Goal: Information Seeking & Learning: Learn about a topic

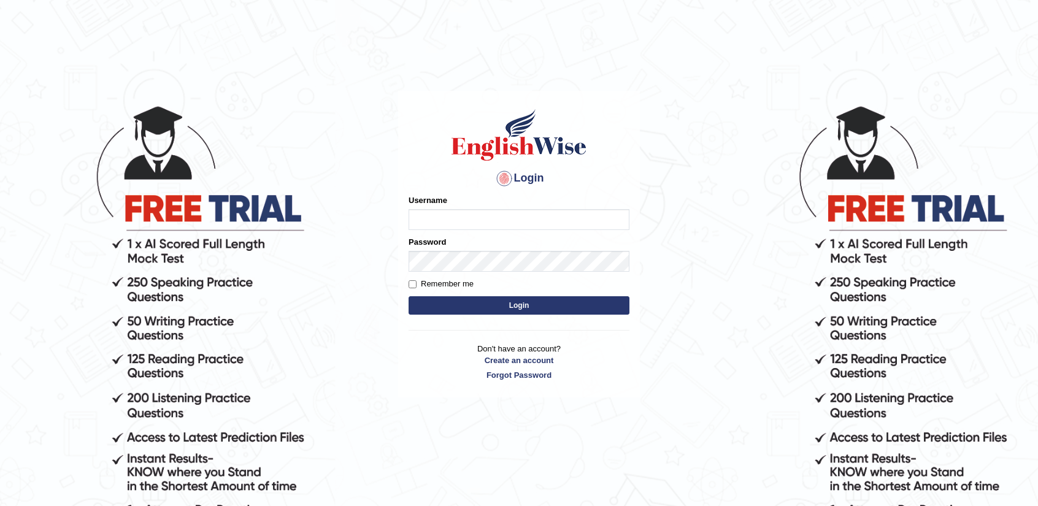
type input "nandhini_aus"
click at [513, 310] on button "Login" at bounding box center [519, 305] width 221 height 18
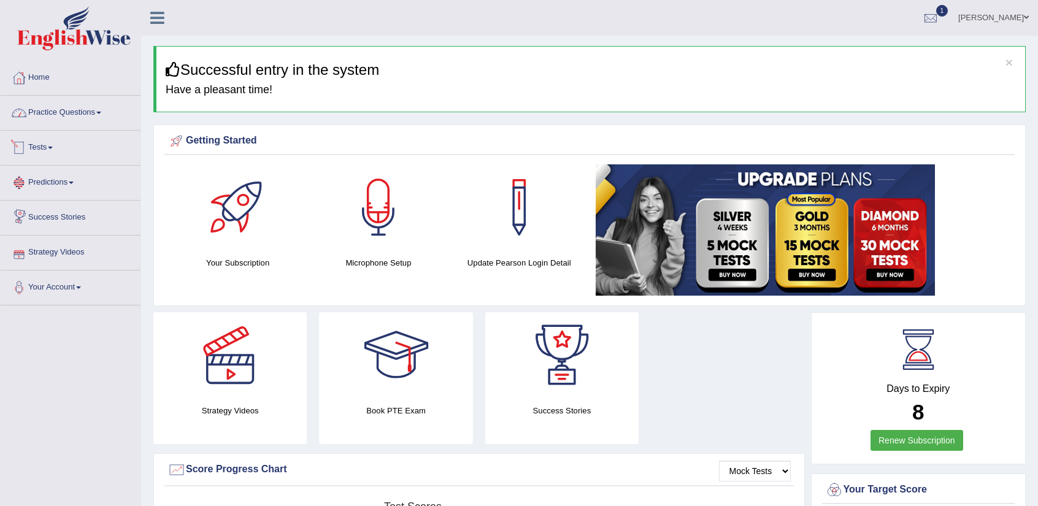
click at [58, 110] on link "Practice Questions" at bounding box center [71, 111] width 140 height 31
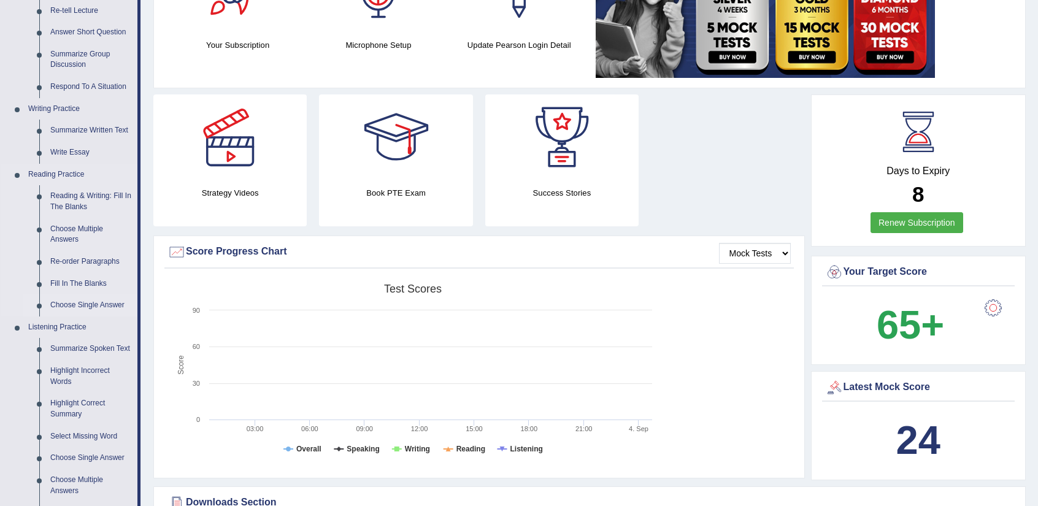
scroll to position [245, 0]
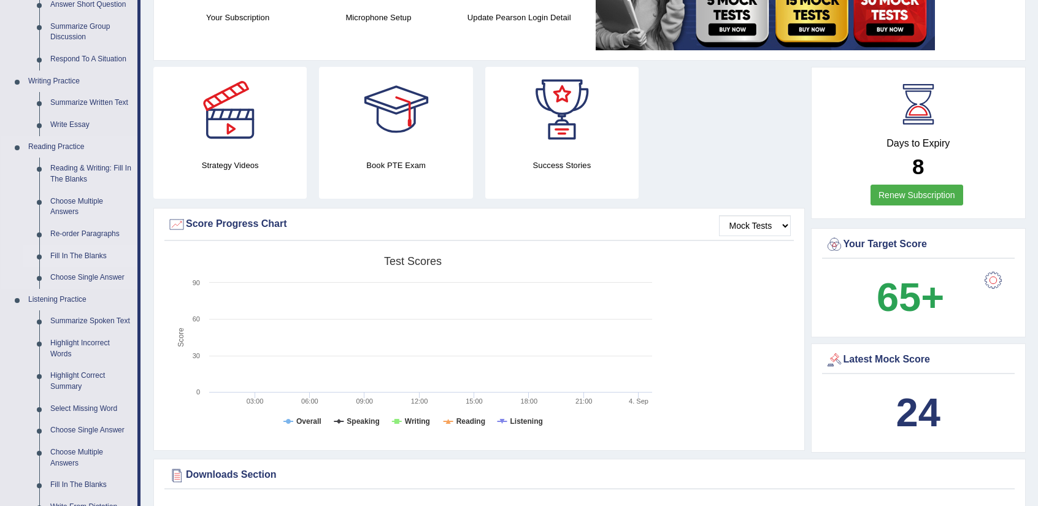
click at [92, 249] on link "Fill In The Blanks" at bounding box center [91, 256] width 93 height 22
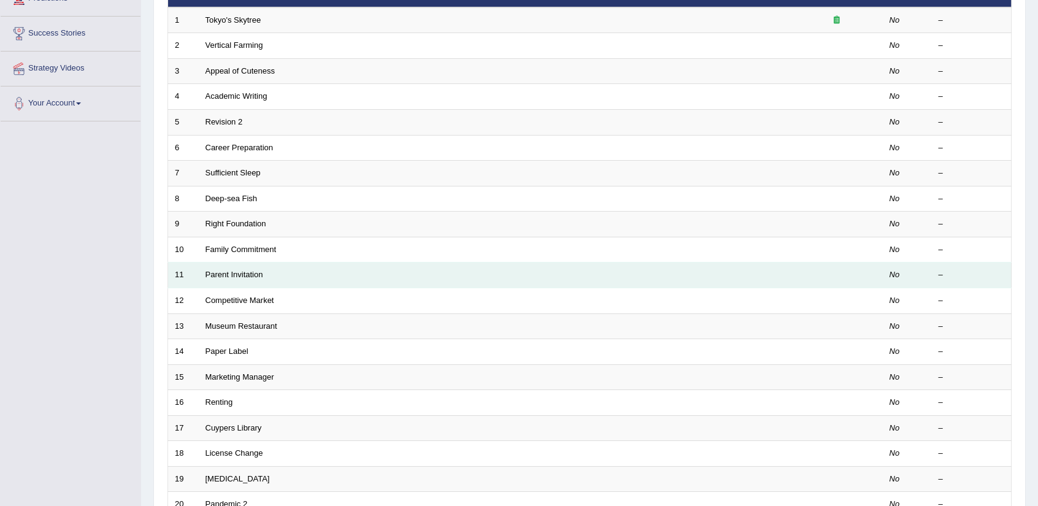
scroll to position [300, 0]
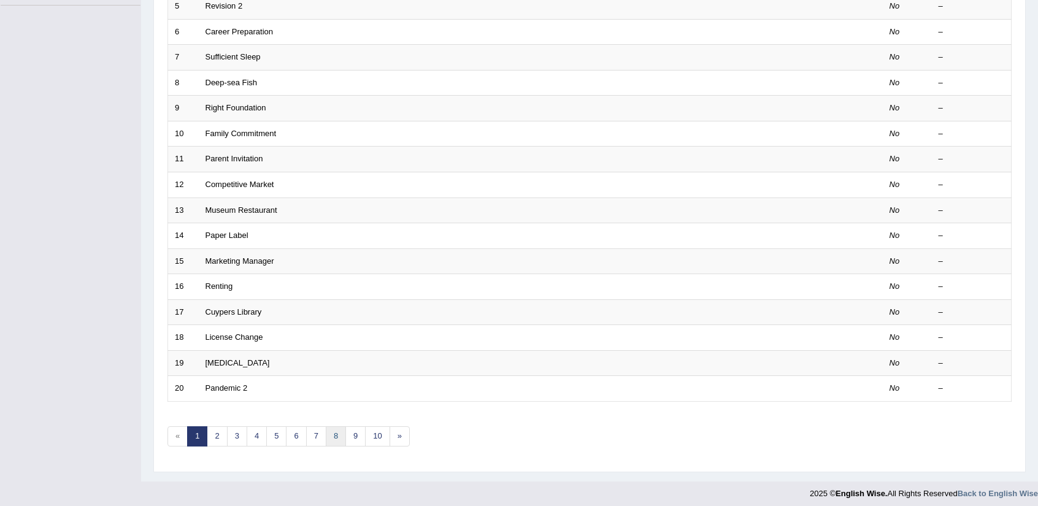
click at [331, 437] on link "8" at bounding box center [336, 436] width 20 height 20
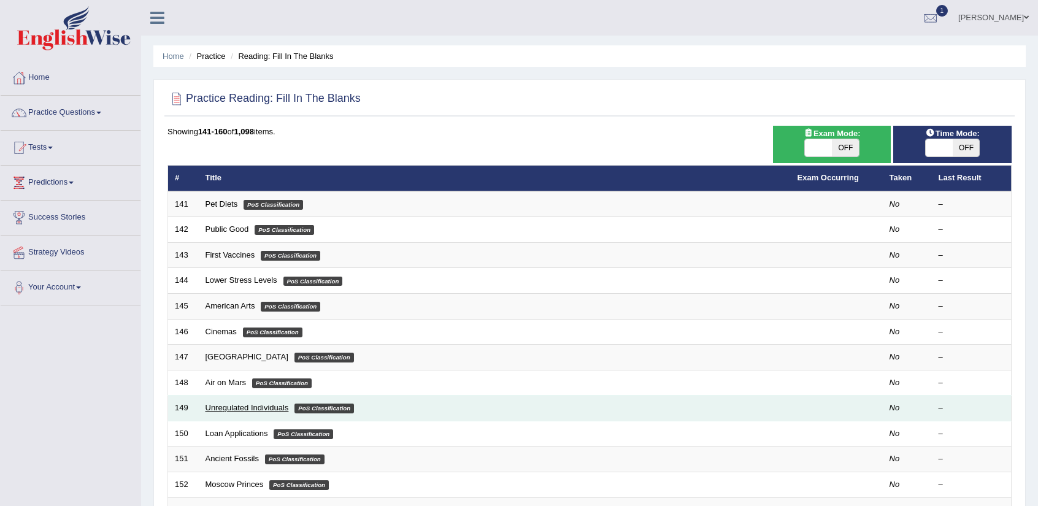
click at [252, 407] on link "Unregulated Individuals" at bounding box center [247, 407] width 83 height 9
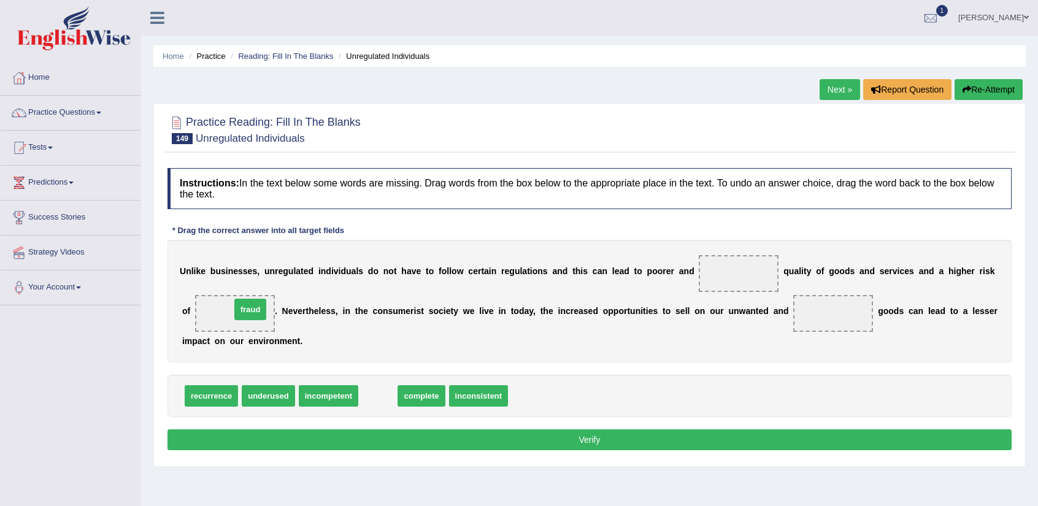
drag, startPoint x: 378, startPoint y: 388, endPoint x: 250, endPoint y: 302, distance: 154.2
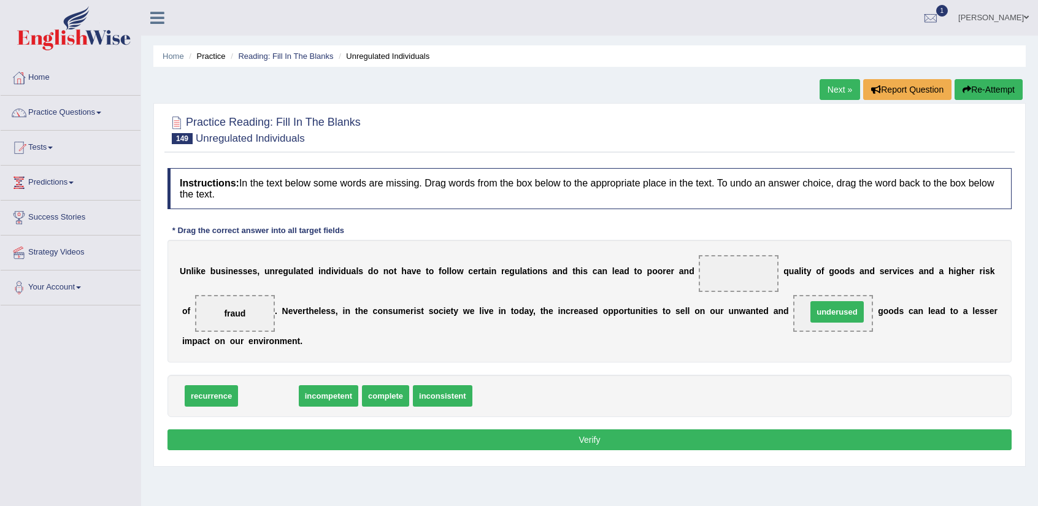
drag, startPoint x: 283, startPoint y: 399, endPoint x: 852, endPoint y: 315, distance: 575.0
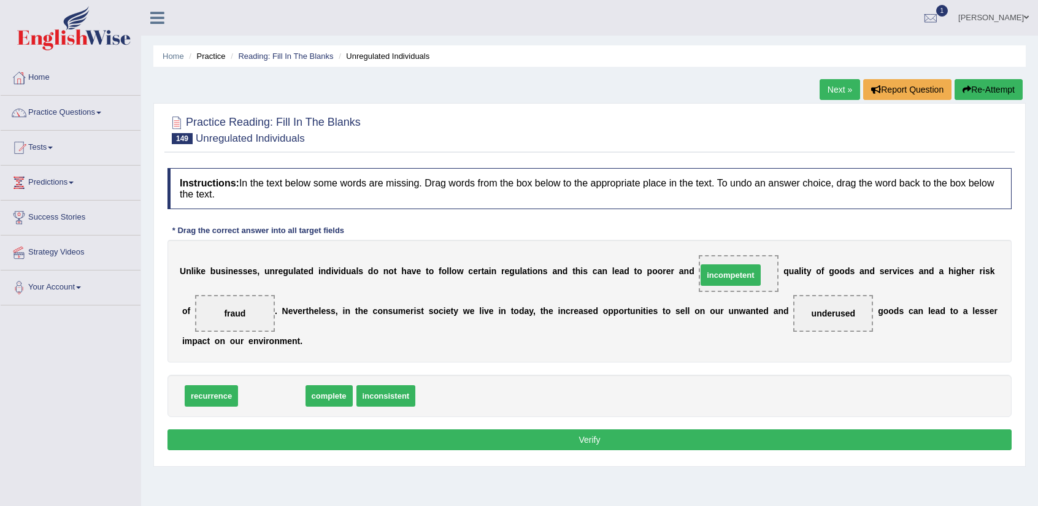
drag, startPoint x: 295, startPoint y: 396, endPoint x: 754, endPoint y: 275, distance: 474.7
click at [666, 439] on button "Verify" at bounding box center [590, 440] width 844 height 21
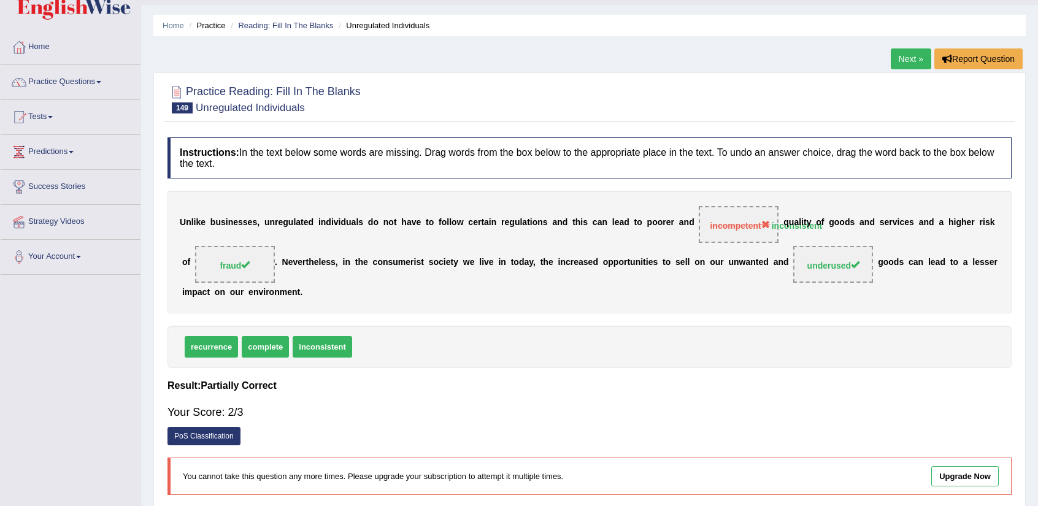
scroll to position [15, 0]
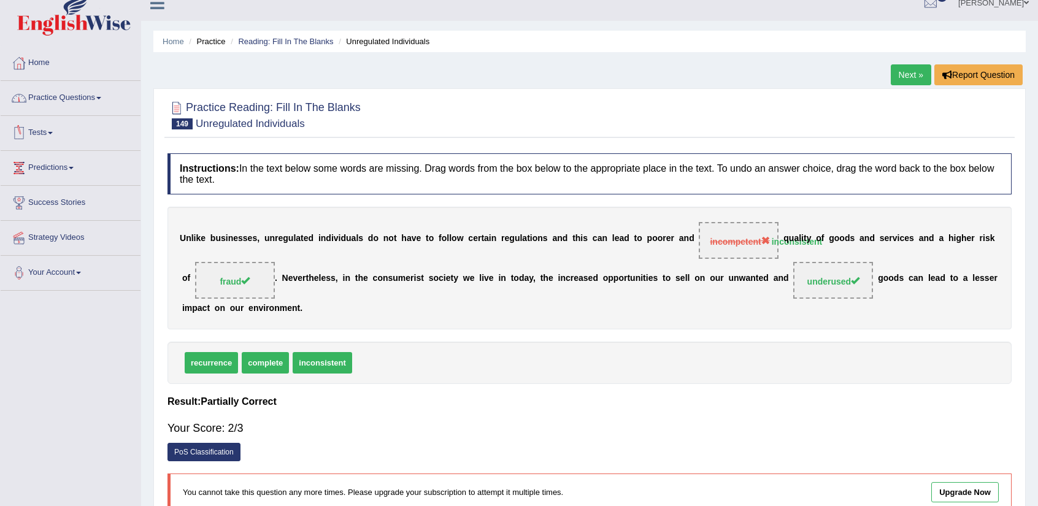
click at [83, 93] on link "Practice Questions" at bounding box center [71, 96] width 140 height 31
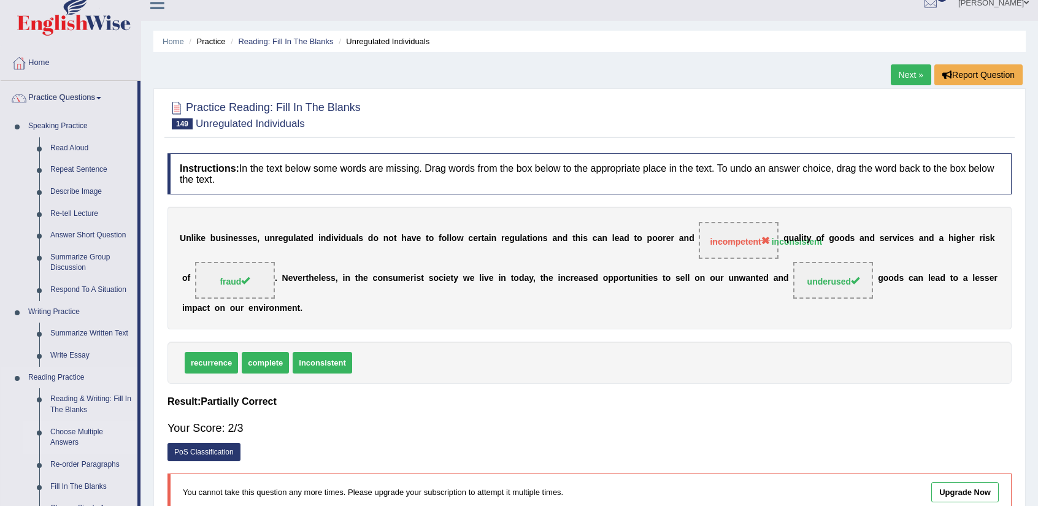
scroll to position [76, 0]
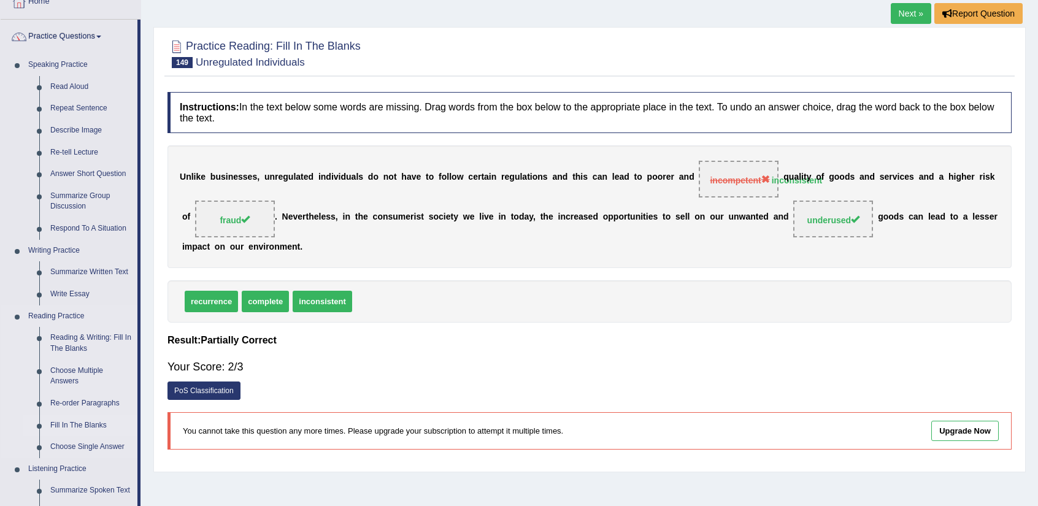
click at [107, 425] on link "Fill In The Blanks" at bounding box center [91, 426] width 93 height 22
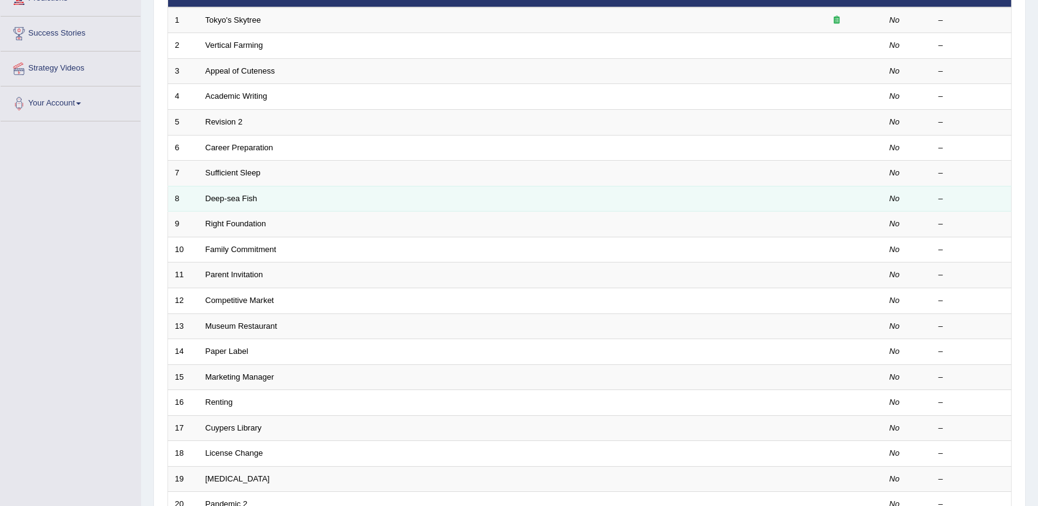
scroll to position [300, 0]
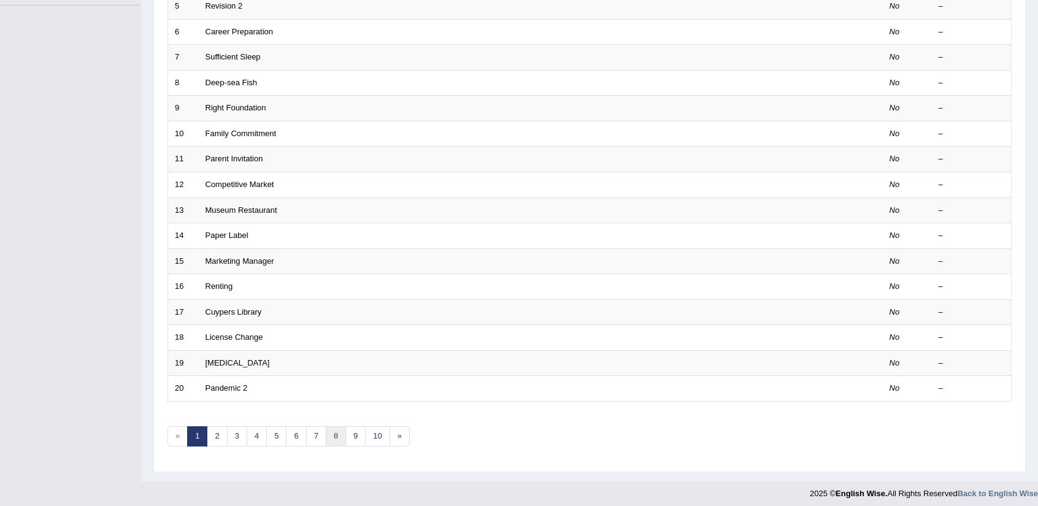
click at [337, 430] on link "8" at bounding box center [336, 436] width 20 height 20
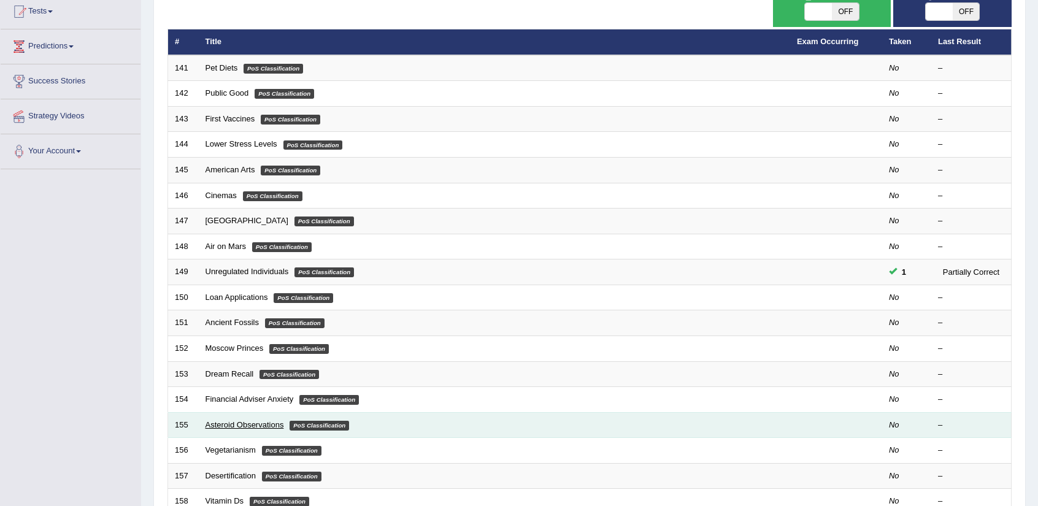
scroll to position [116, 0]
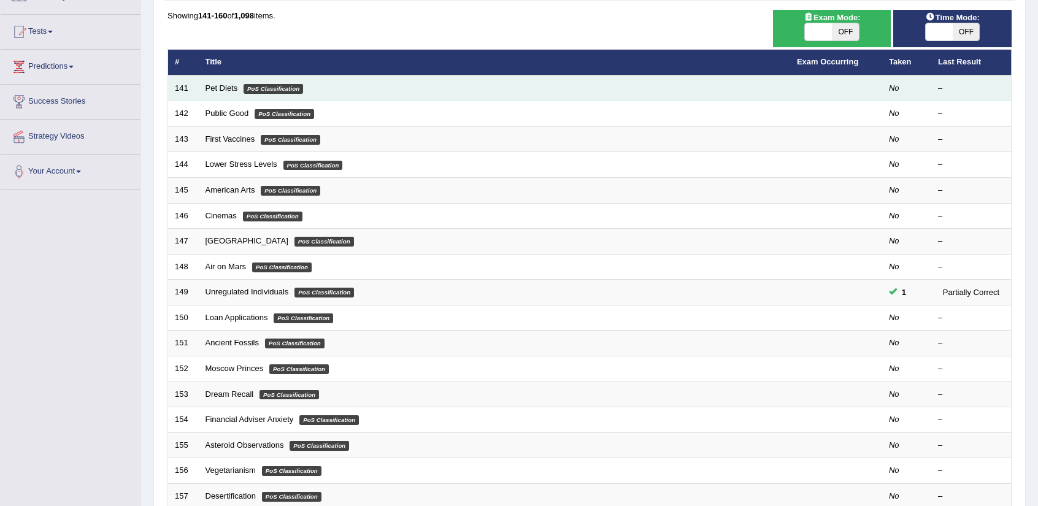
click at [227, 80] on td "Pet Diets PoS Classification" at bounding box center [495, 88] width 592 height 26
click at [229, 83] on link "Pet Diets" at bounding box center [222, 87] width 33 height 9
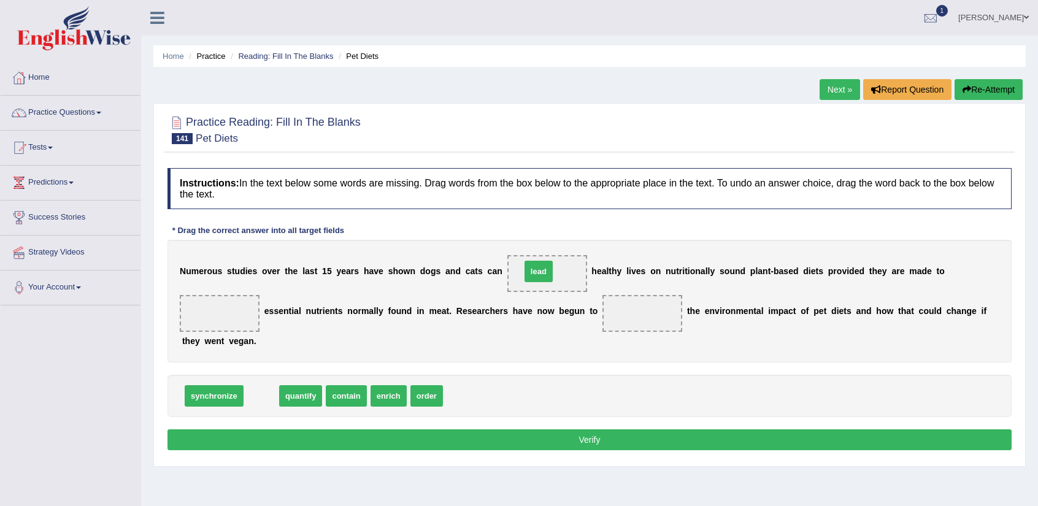
drag, startPoint x: 258, startPoint y: 390, endPoint x: 535, endPoint y: 266, distance: 304.1
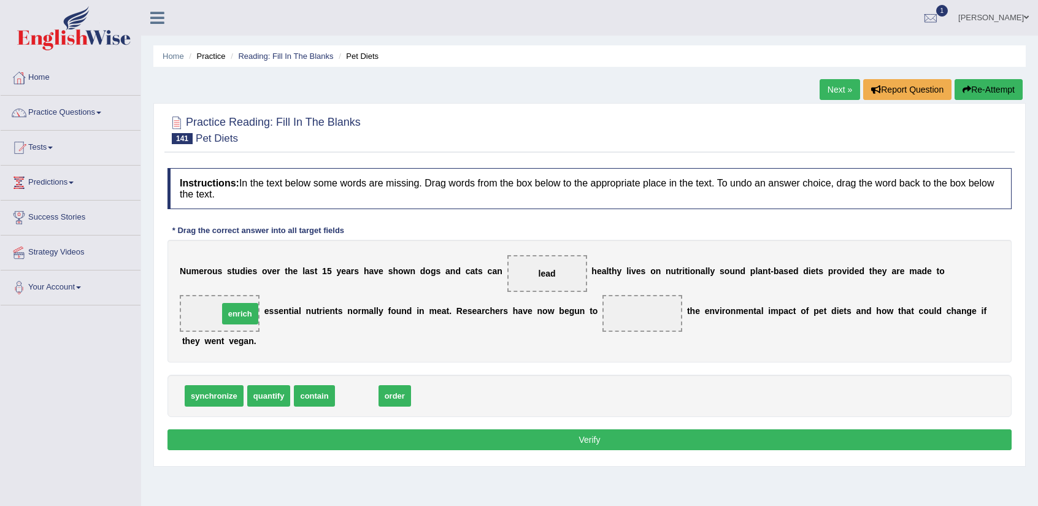
drag, startPoint x: 355, startPoint y: 392, endPoint x: 239, endPoint y: 310, distance: 142.7
drag, startPoint x: 316, startPoint y: 396, endPoint x: 237, endPoint y: 313, distance: 114.2
drag, startPoint x: 357, startPoint y: 389, endPoint x: 652, endPoint y: 304, distance: 306.7
click at [581, 440] on button "Verify" at bounding box center [590, 440] width 844 height 21
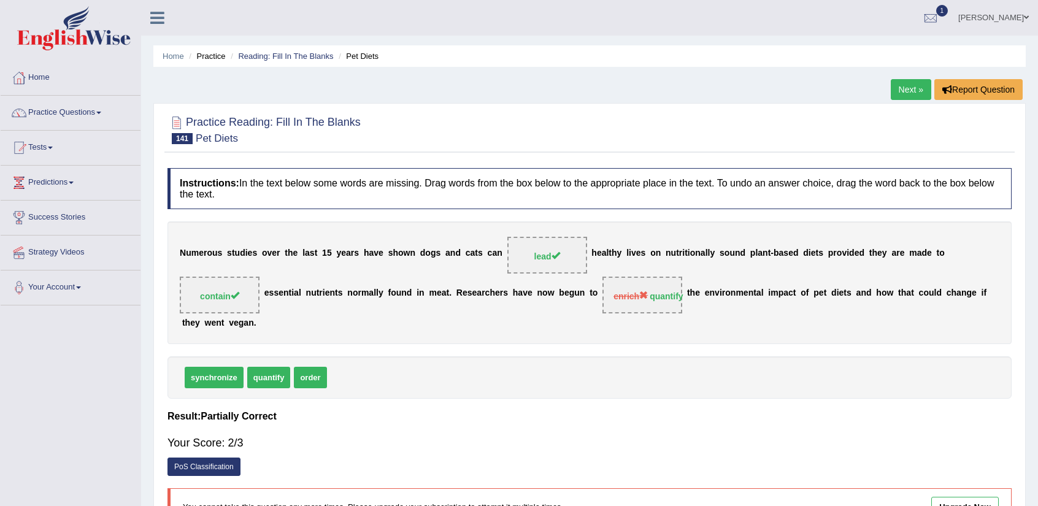
click at [903, 91] on link "Next »" at bounding box center [911, 89] width 41 height 21
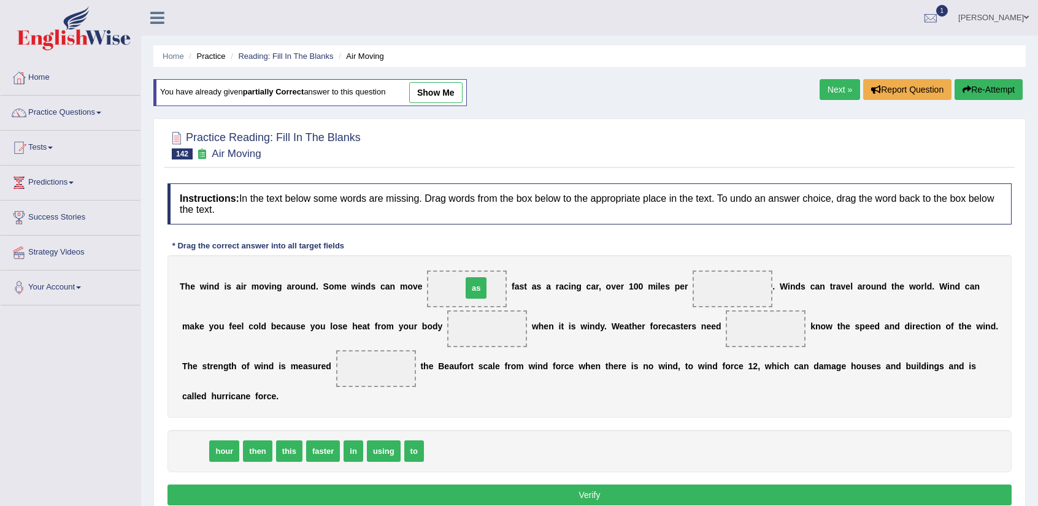
drag, startPoint x: 200, startPoint y: 450, endPoint x: 481, endPoint y: 287, distance: 325.0
drag, startPoint x: 189, startPoint y: 449, endPoint x: 703, endPoint y: 284, distance: 540.1
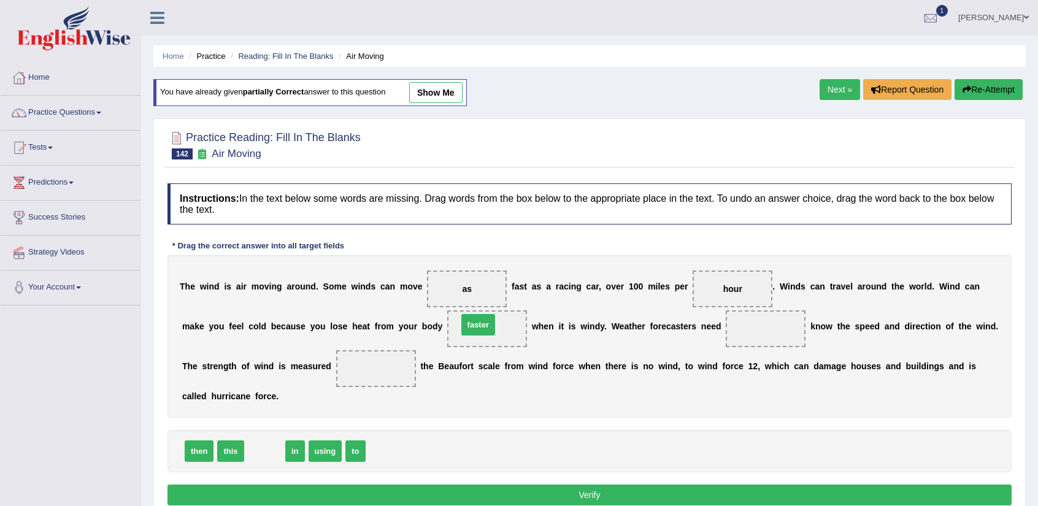
drag, startPoint x: 259, startPoint y: 453, endPoint x: 474, endPoint y: 326, distance: 250.4
drag, startPoint x: 314, startPoint y: 448, endPoint x: 770, endPoint y: 317, distance: 475.1
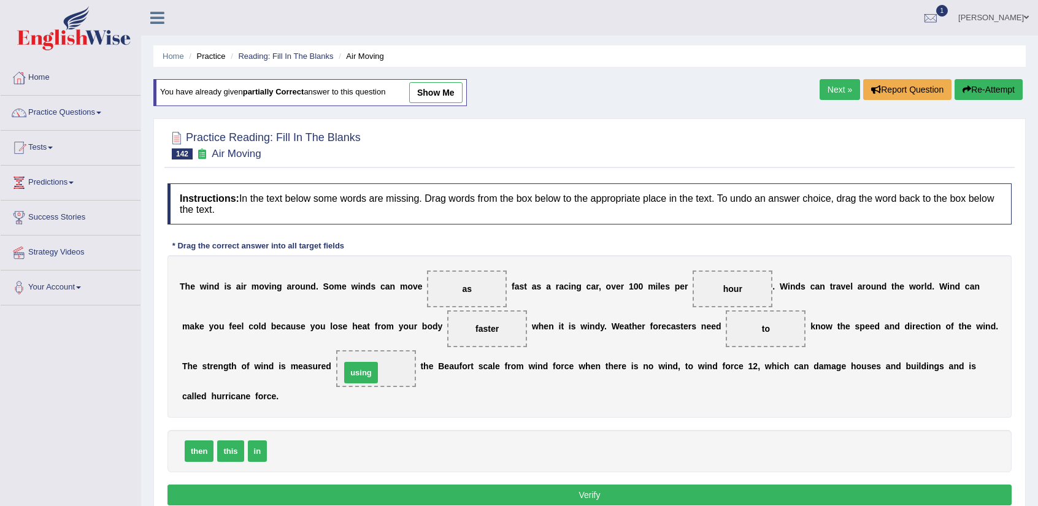
drag, startPoint x: 280, startPoint y: 450, endPoint x: 354, endPoint y: 371, distance: 107.7
click at [557, 489] on button "Verify" at bounding box center [590, 495] width 844 height 21
